Goal: Check status: Check status

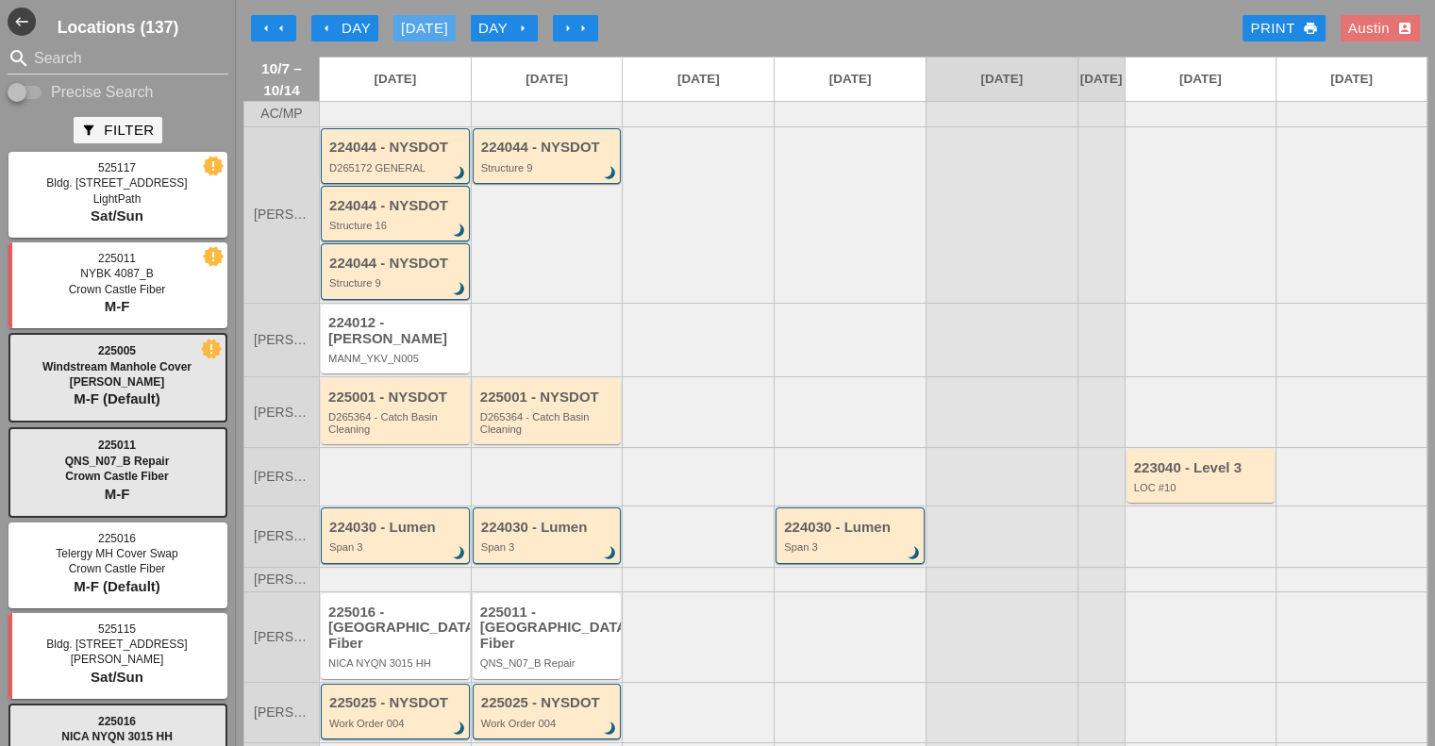
drag, startPoint x: 0, startPoint y: 0, endPoint x: 429, endPoint y: 22, distance: 429.7
click at [429, 22] on div "[DATE]" at bounding box center [424, 29] width 47 height 22
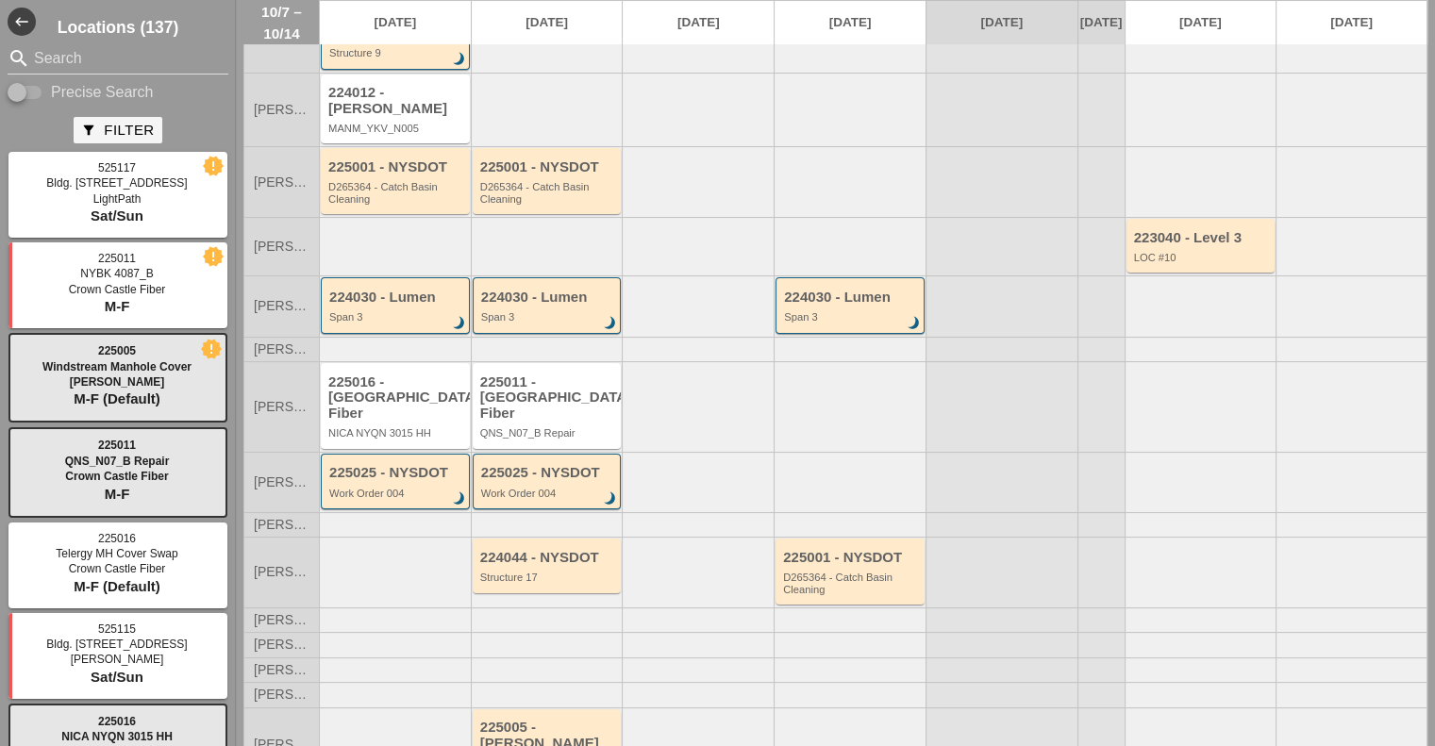
scroll to position [241, 0]
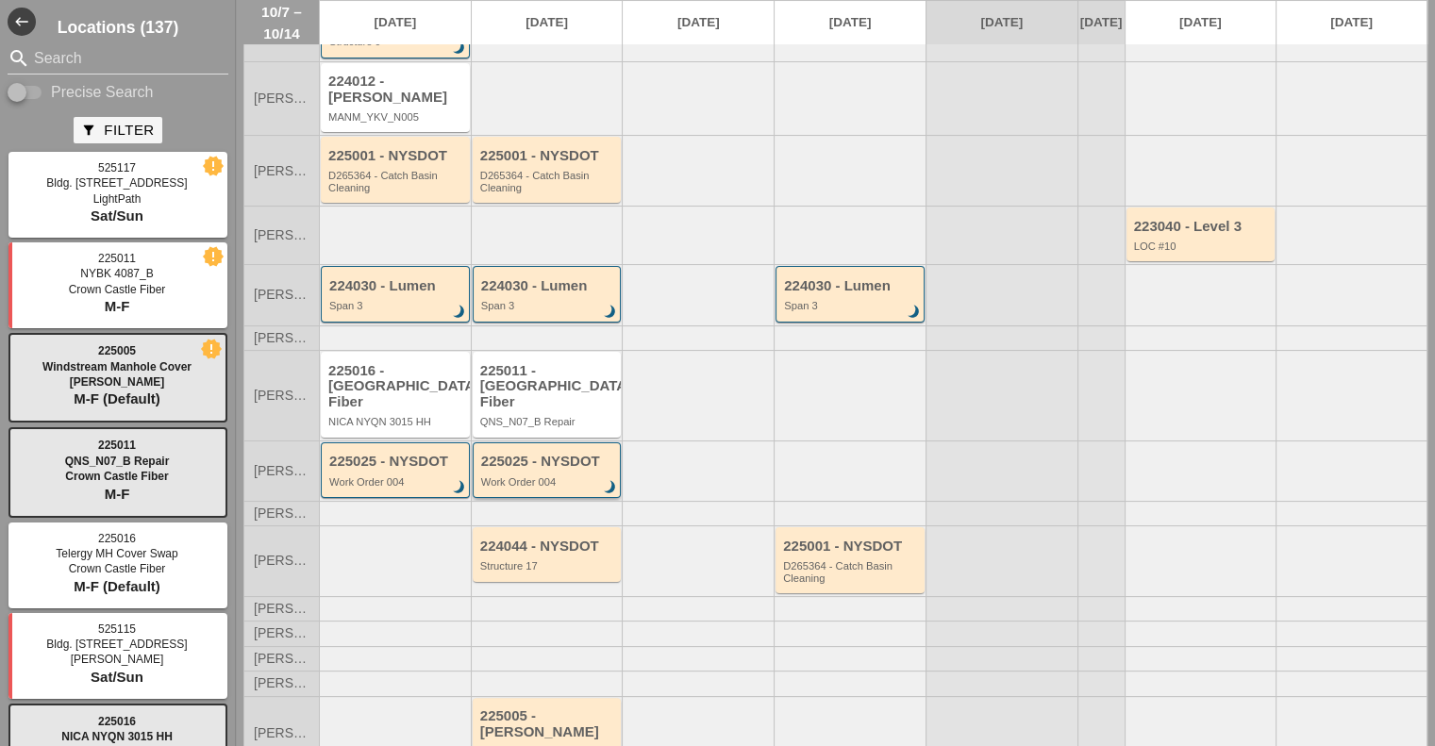
click at [517, 476] on div "Work Order 004" at bounding box center [548, 481] width 135 height 11
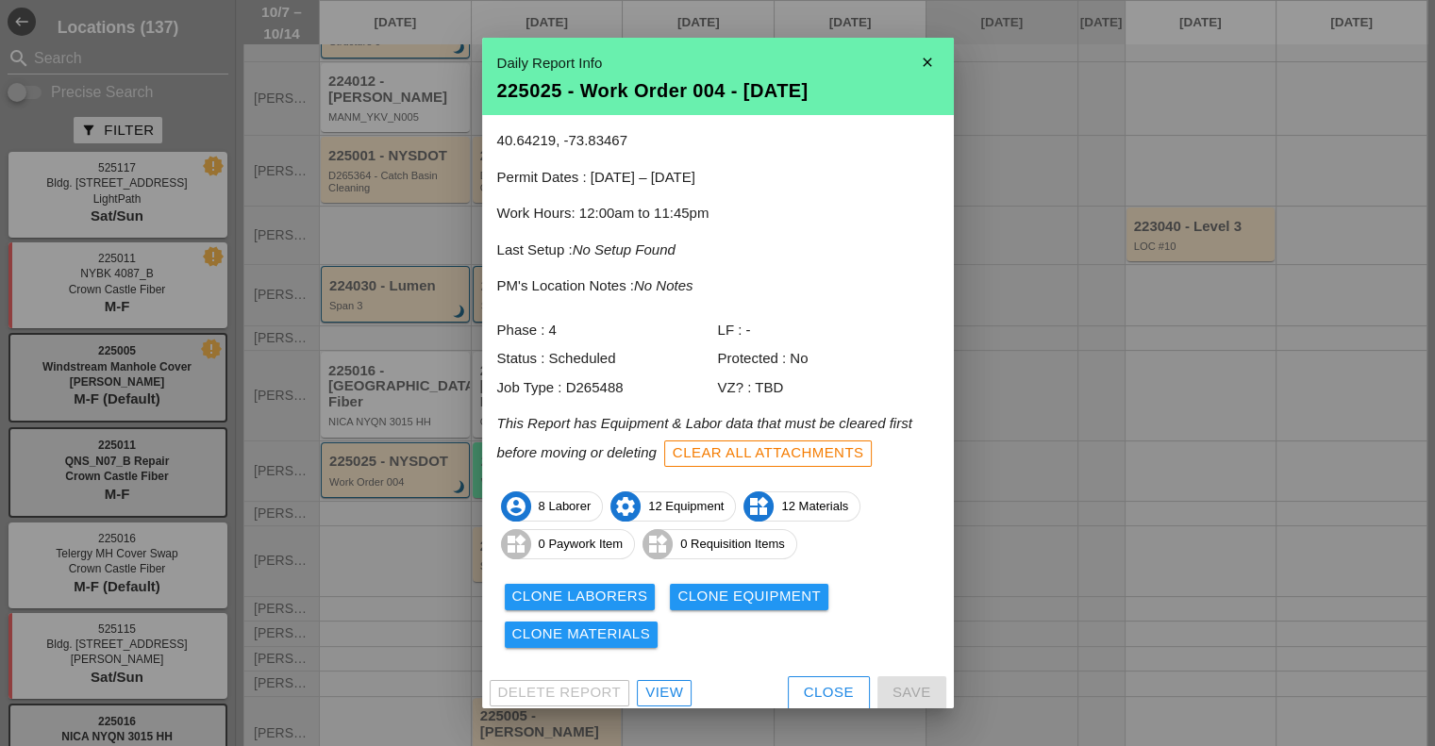
click at [391, 515] on div at bounding box center [717, 373] width 1435 height 746
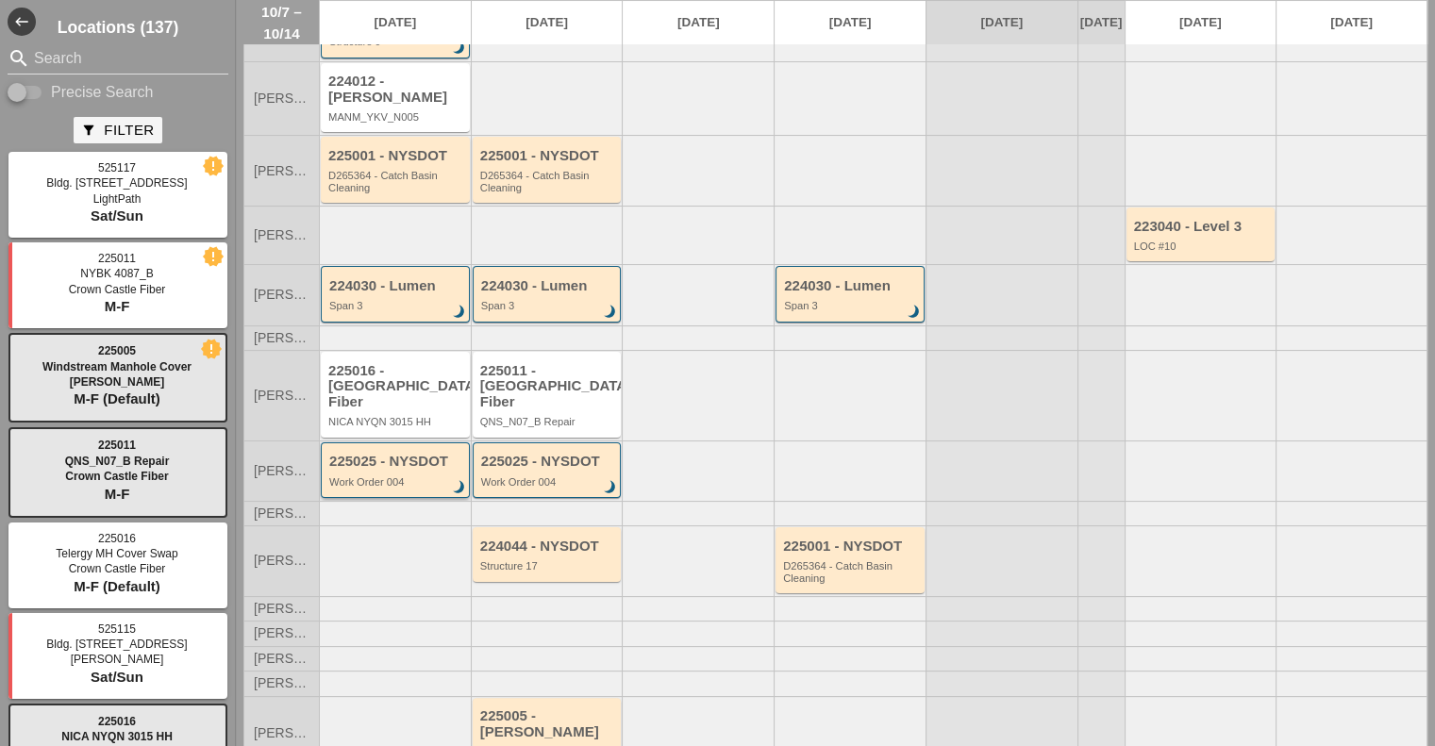
click at [391, 454] on div "225025 - NYSDOT Work Order 004 brightness_3" at bounding box center [396, 471] width 135 height 34
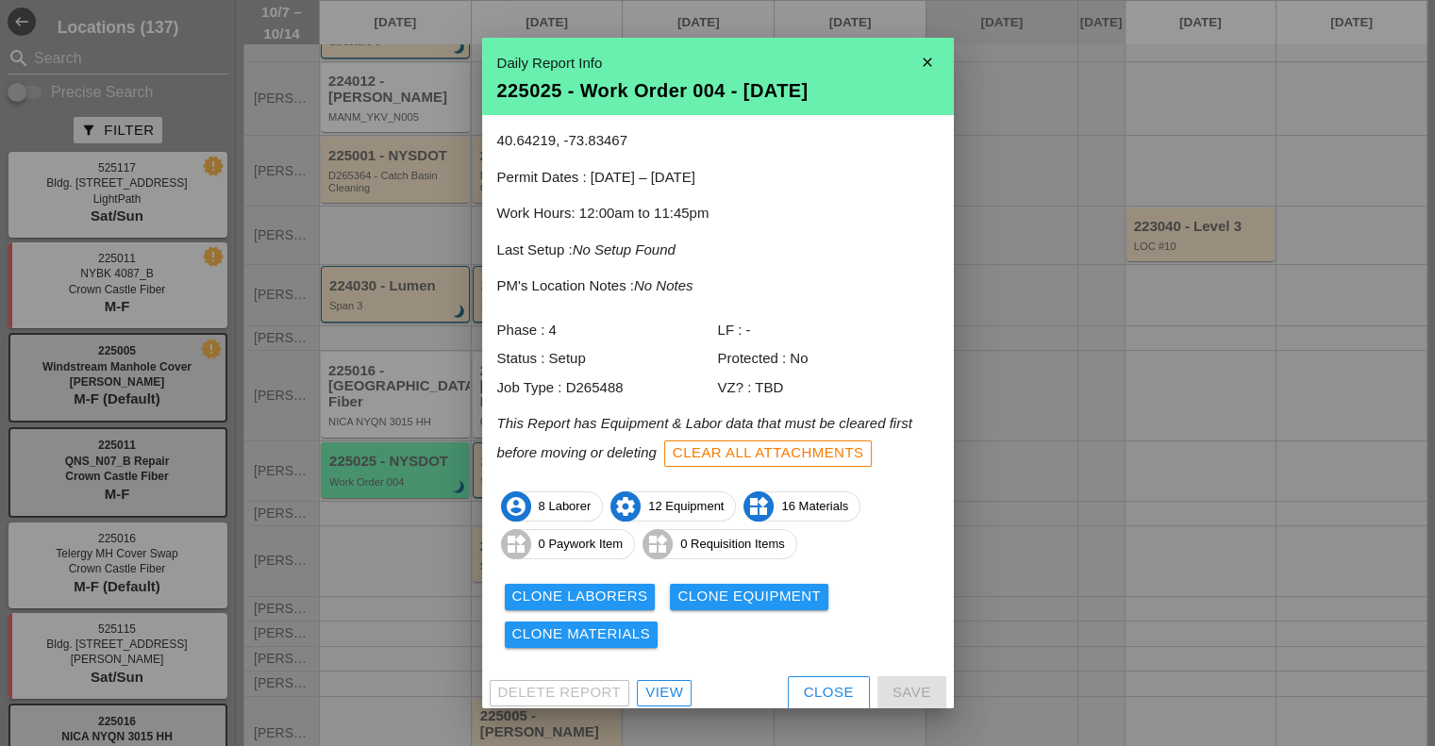
click at [396, 521] on div at bounding box center [717, 373] width 1435 height 746
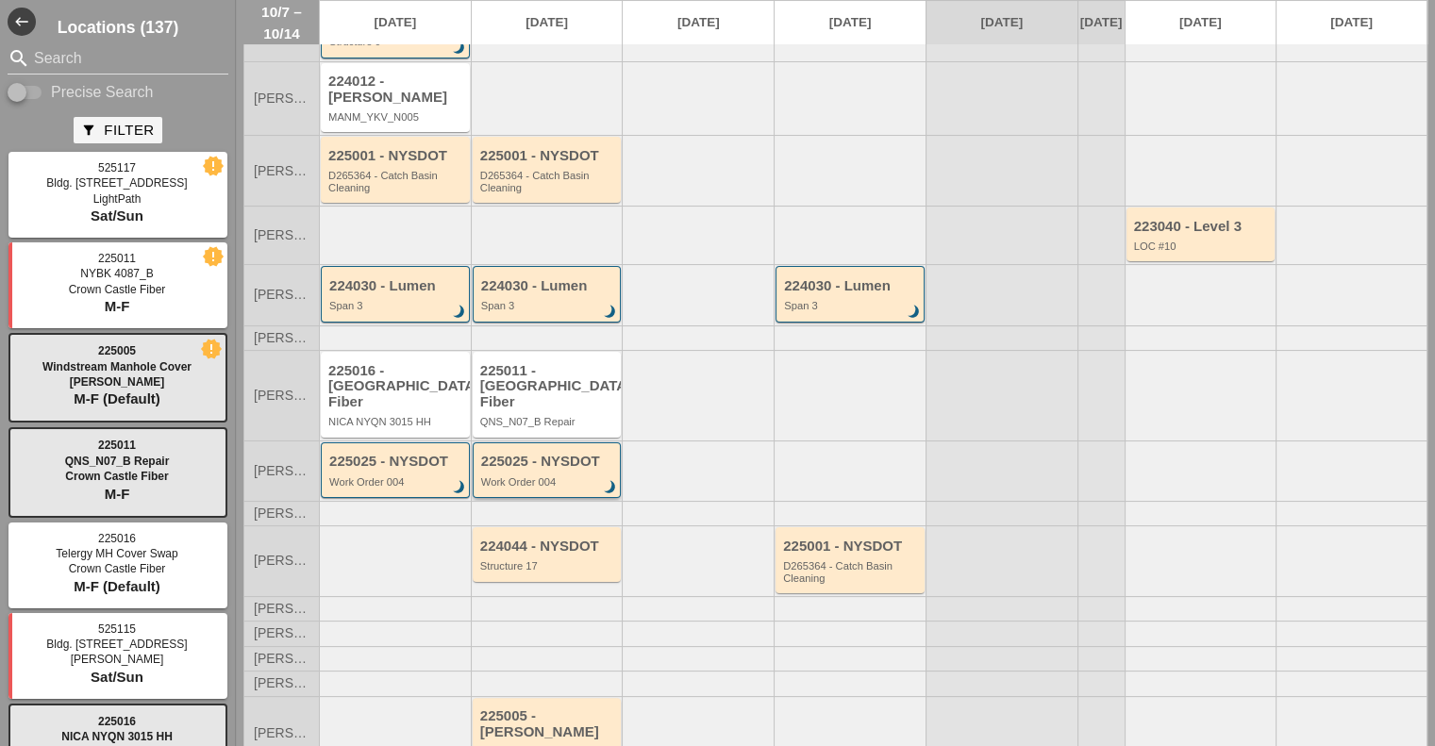
click at [522, 454] on div "225025 - NYSDOT Work Order 004 brightness_3" at bounding box center [548, 471] width 135 height 34
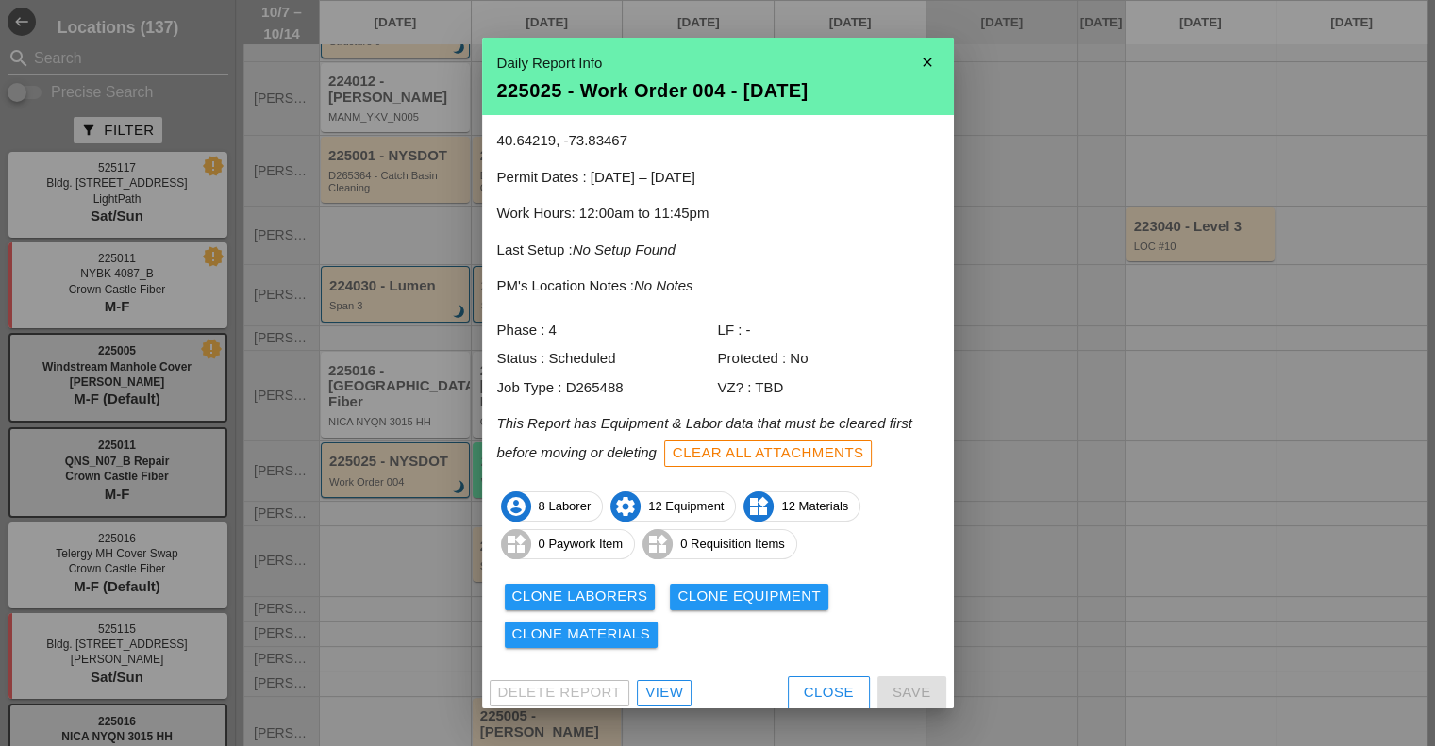
click at [668, 697] on div "View" at bounding box center [664, 693] width 38 height 22
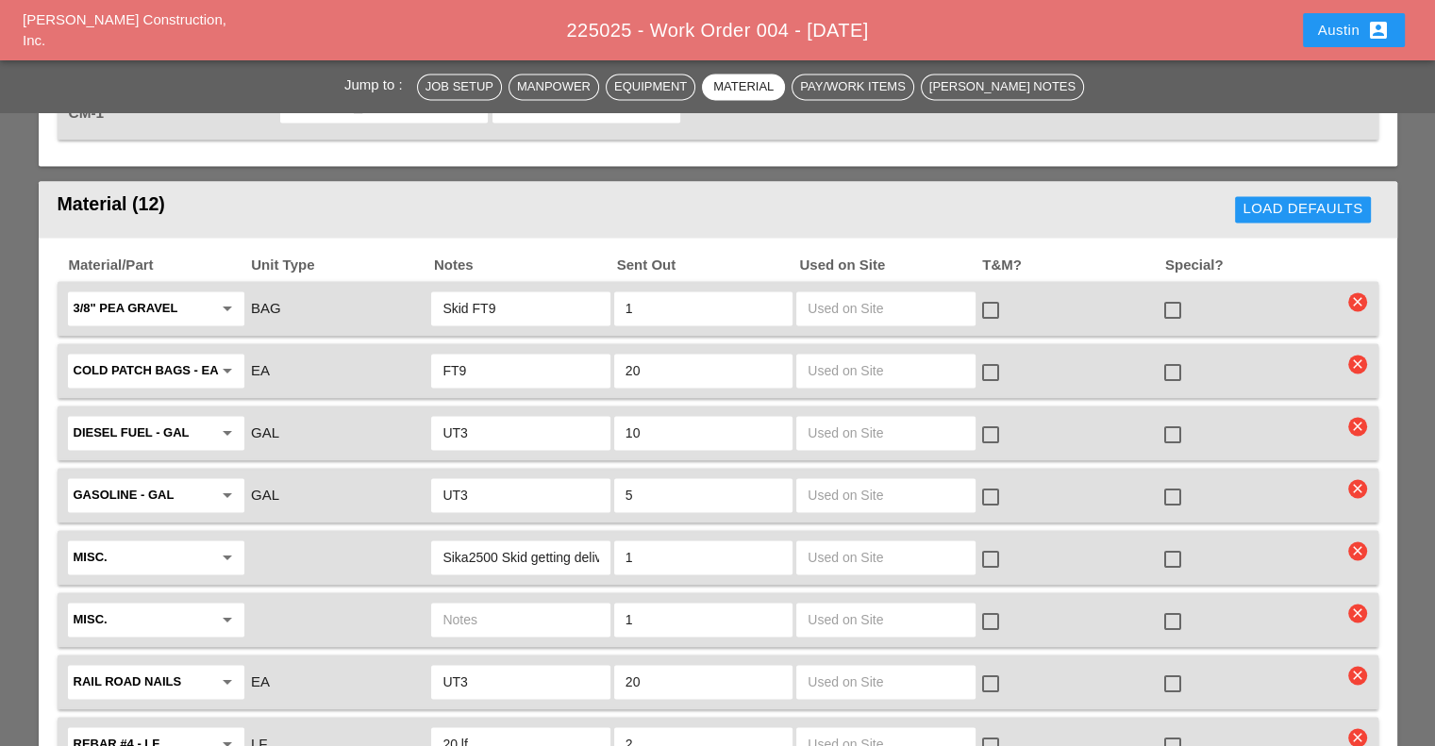
scroll to position [2547, 0]
